Goal: Transaction & Acquisition: Purchase product/service

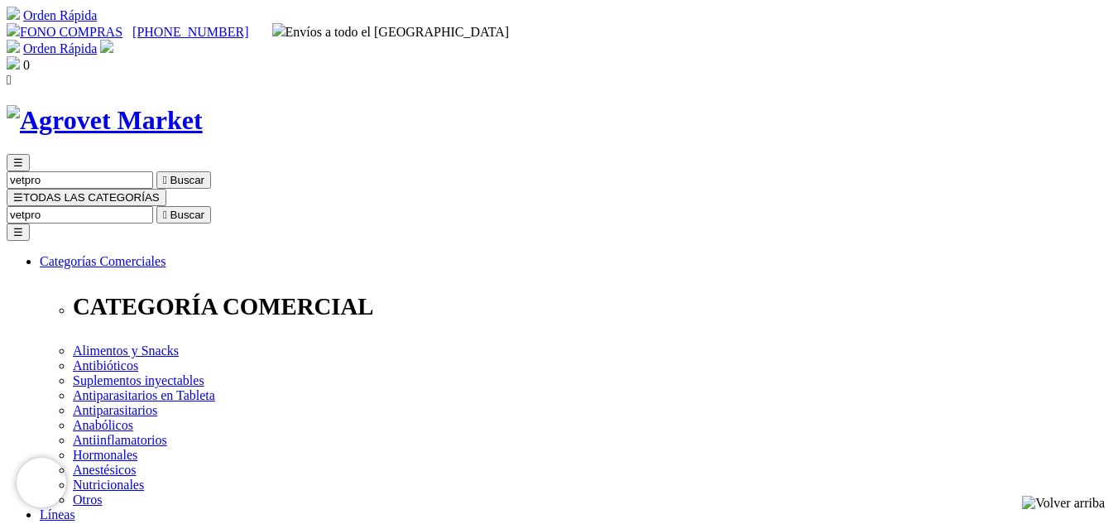
scroll to position [458, 0]
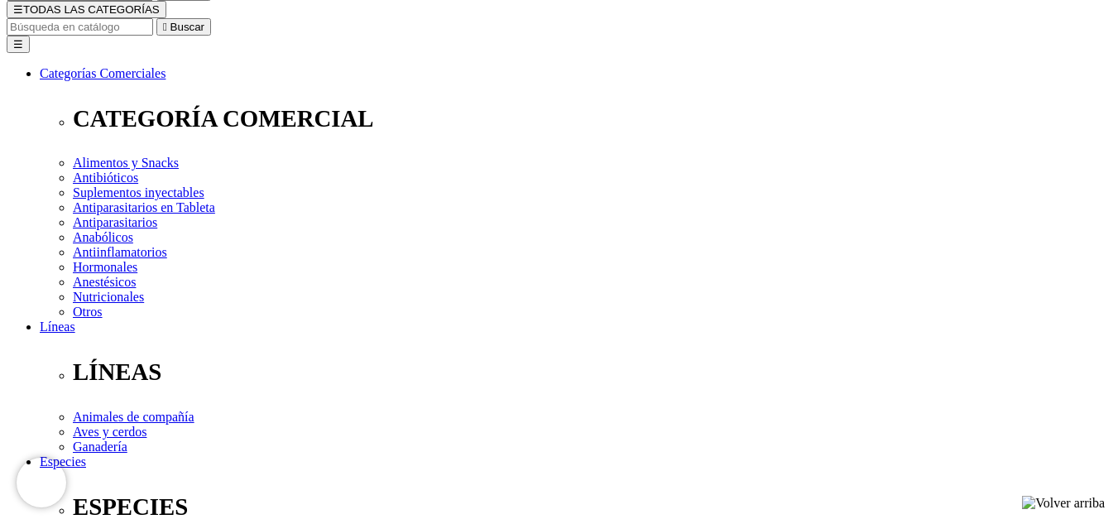
scroll to position [190, 0]
